Goal: Transaction & Acquisition: Purchase product/service

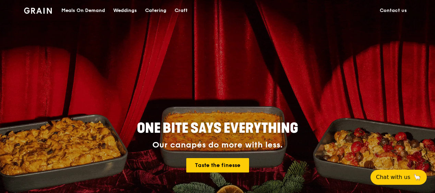
click at [158, 10] on div "Catering" at bounding box center [155, 10] width 21 height 21
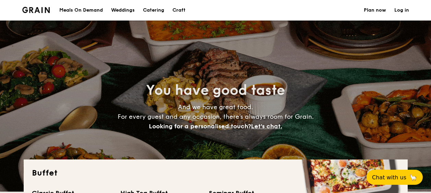
select select
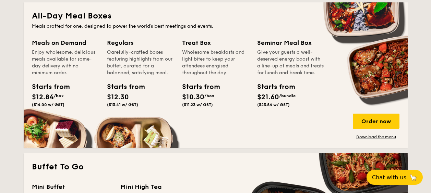
drag, startPoint x: 198, startPoint y: 47, endPoint x: 200, endPoint y: 101, distance: 53.5
click at [200, 101] on div "Treat Box Wholesome breakfasts and light bites to keep your attendees energised…" at bounding box center [215, 74] width 67 height 72
click at [201, 100] on span "$10.30" at bounding box center [193, 97] width 22 height 8
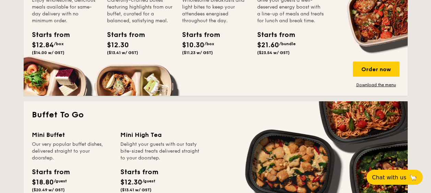
scroll to position [274, 0]
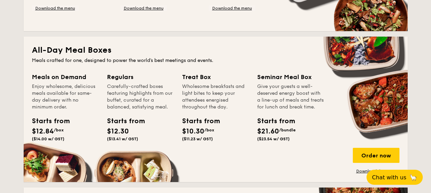
click at [210, 89] on div "Wholesome breakfasts and light bites to keep your attendees energised throughou…" at bounding box center [215, 96] width 67 height 27
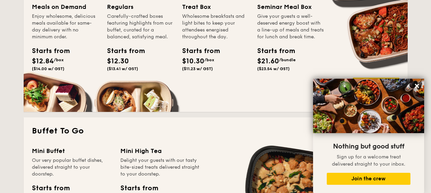
scroll to position [343, 0]
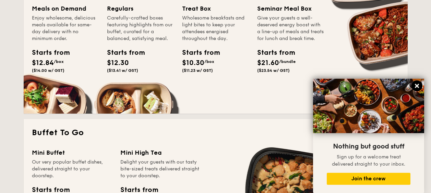
click at [420, 85] on button at bounding box center [416, 86] width 11 height 11
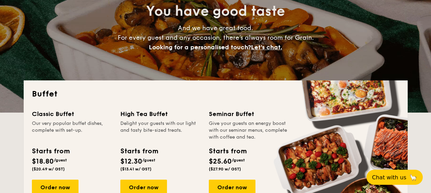
scroll to position [0, 0]
